Goal: Information Seeking & Learning: Learn about a topic

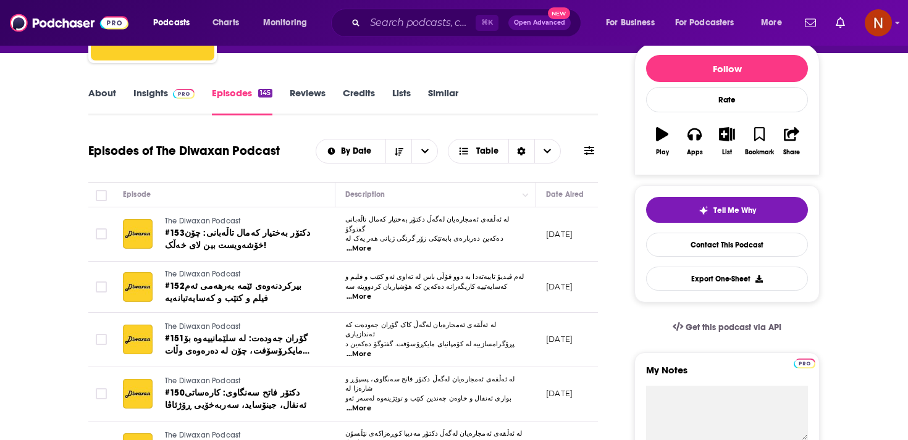
scroll to position [149, 0]
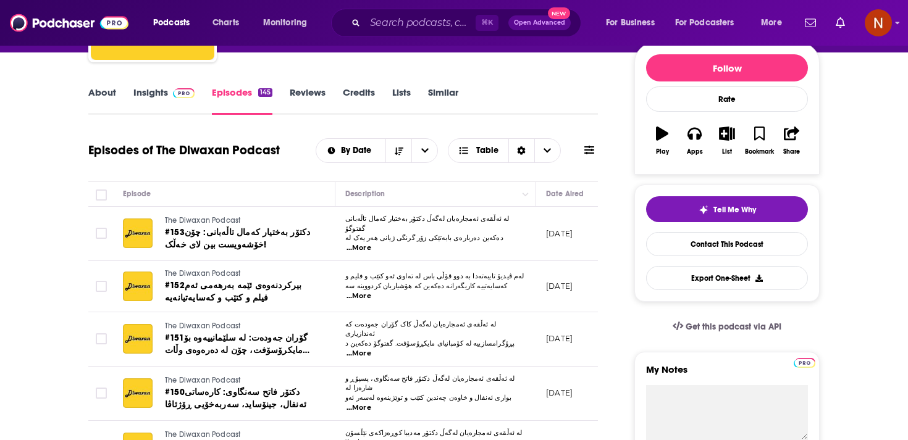
click at [176, 86] on span at bounding box center [184, 92] width 22 height 12
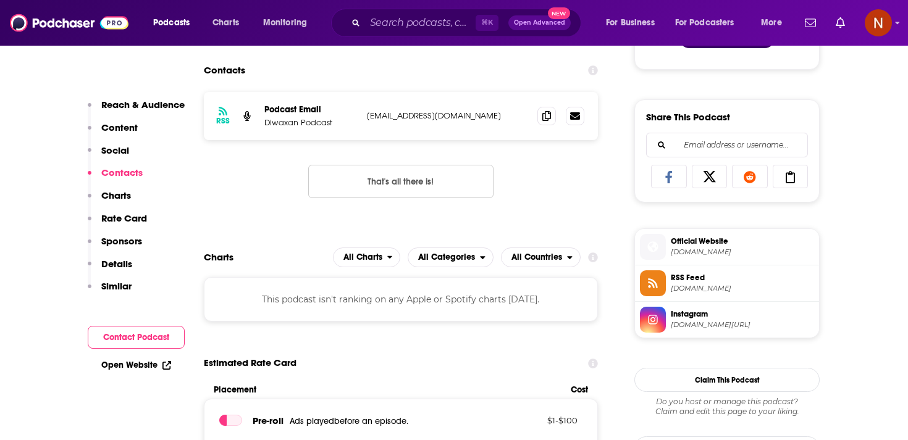
scroll to position [774, 0]
